Goal: Transaction & Acquisition: Purchase product/service

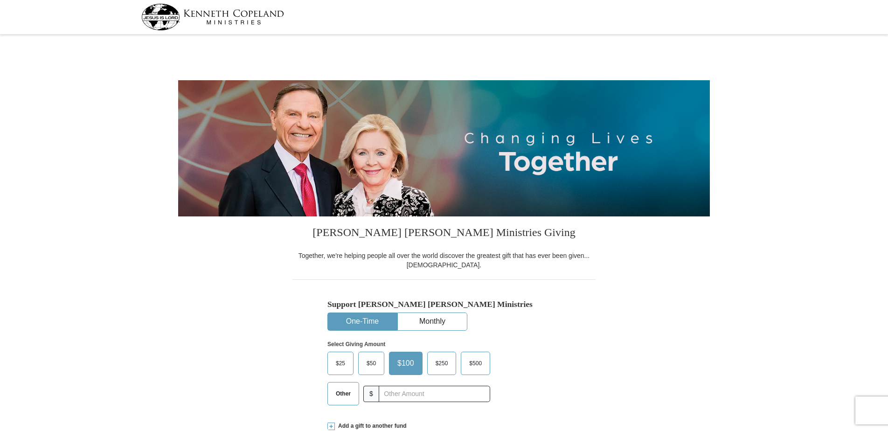
select select "AZ"
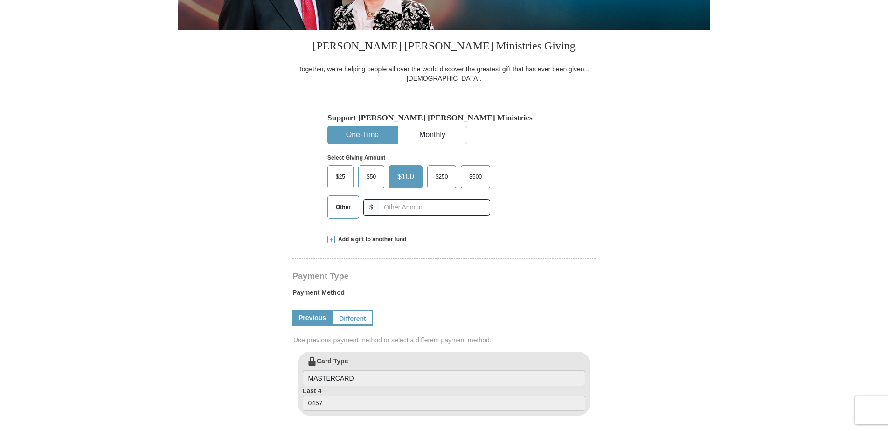
click at [346, 209] on span "Other" at bounding box center [343, 207] width 24 height 14
click at [0, 0] on input "Other" at bounding box center [0, 0] width 0 height 0
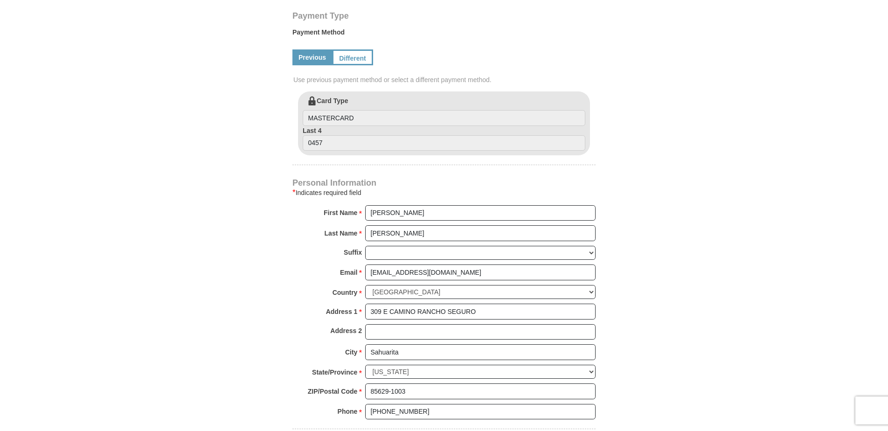
scroll to position [559, 0]
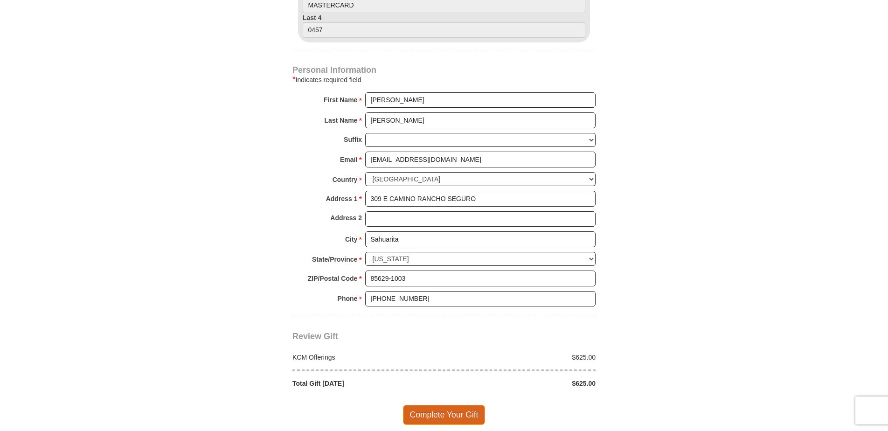
type input "625"
click at [461, 416] on span "Complete Your Gift" at bounding box center [444, 415] width 83 height 20
